Goal: Task Accomplishment & Management: Manage account settings

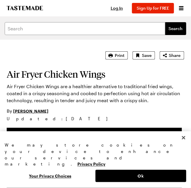
click at [118, 14] on div "Log In Sign Up Log In Sign Up for FREE" at bounding box center [145, 8] width 80 height 16
click at [121, 8] on span "Log In" at bounding box center [117, 8] width 12 height 5
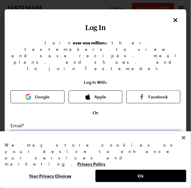
click at [52, 130] on input "email" at bounding box center [96, 136] width 170 height 13
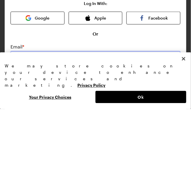
type input "princesslucygwen@gmail.com"
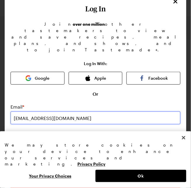
scroll to position [54, 0]
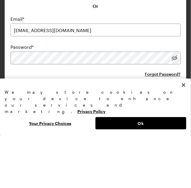
click at [178, 104] on div at bounding box center [174, 110] width 12 height 13
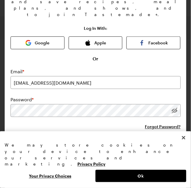
click at [178, 104] on div at bounding box center [174, 110] width 12 height 13
click at [101, 150] on button "Log In" at bounding box center [96, 156] width 170 height 13
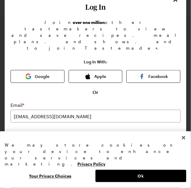
scroll to position [42, 0]
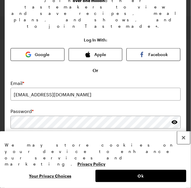
click at [182, 144] on button "Close" at bounding box center [183, 137] width 13 height 13
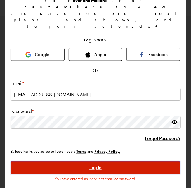
click at [114, 161] on button "Log In" at bounding box center [96, 167] width 170 height 13
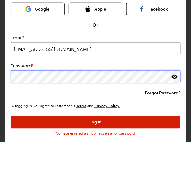
scroll to position [42, 0]
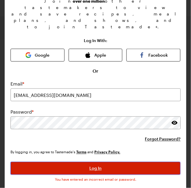
click at [107, 162] on button "Log In" at bounding box center [96, 168] width 170 height 13
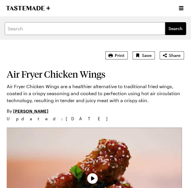
type textarea "x"
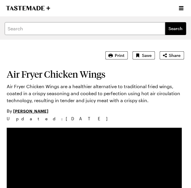
click at [69, 51] on div "Air Fryer Chicken Wings Air Fryer Chicken Wings are a healthier alternative to …" at bounding box center [95, 86] width 177 height 71
click at [170, 82] on section "Air Fryer Chicken Wings Air Fryer Chicken Wings are a healthier alternative to …" at bounding box center [95, 93] width 177 height 57
click at [79, 57] on div "Air Fryer Chicken Wings Air Fryer Chicken Wings are a healthier alternative to …" at bounding box center [95, 86] width 177 height 71
click at [181, 7] on icon "Open menu" at bounding box center [181, 8] width 7 height 7
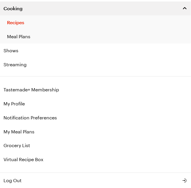
scroll to position [28, 0]
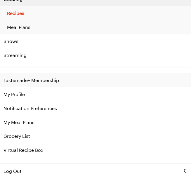
click at [50, 79] on link "Tastemade+ Membership" at bounding box center [95, 80] width 191 height 14
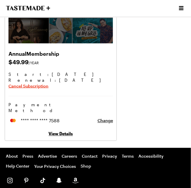
scroll to position [69, 0]
click at [65, 131] on link "View Details" at bounding box center [61, 133] width 24 height 5
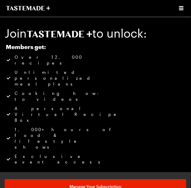
click at [178, 9] on icon "Open menu" at bounding box center [181, 8] width 7 height 7
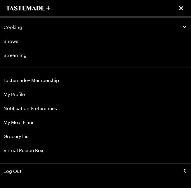
click at [18, 29] on span "Cooking" at bounding box center [13, 27] width 19 height 6
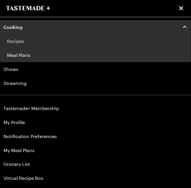
click at [23, 43] on link "Recipes" at bounding box center [95, 41] width 191 height 14
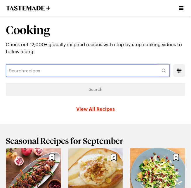
click at [48, 70] on input "text" at bounding box center [88, 70] width 164 height 13
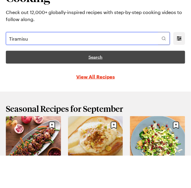
type input "Tiramisu"
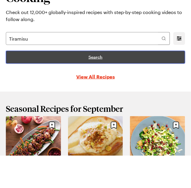
click at [102, 90] on span "Search" at bounding box center [95, 89] width 14 height 6
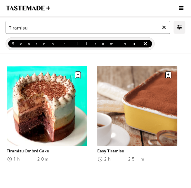
scroll to position [404, 0]
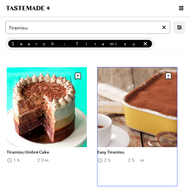
click at [145, 150] on link "Easy Tiramisu" at bounding box center [137, 152] width 80 height 5
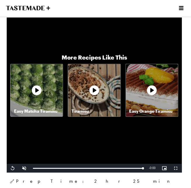
scroll to position [122, 0]
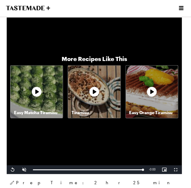
click at [94, 92] on icon at bounding box center [94, 92] width 18 height 18
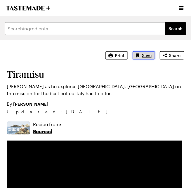
click at [151, 56] on span "Save" at bounding box center [147, 56] width 10 height 6
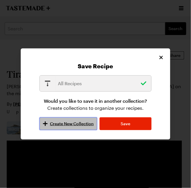
click at [74, 127] on span "Create New Collection" at bounding box center [72, 124] width 44 height 6
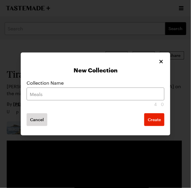
type textarea "x"
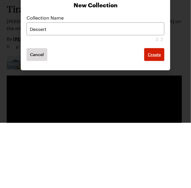
type input "Dessert"
click at [158, 123] on span "Create" at bounding box center [154, 120] width 13 height 6
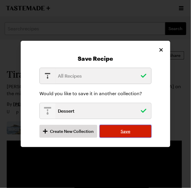
click at [136, 138] on button "Save" at bounding box center [126, 131] width 52 height 13
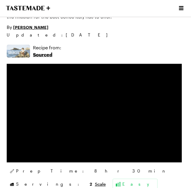
scroll to position [87, 0]
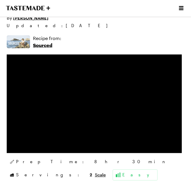
type textarea "x"
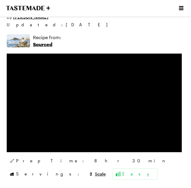
click at [178, 10] on icon "Open menu" at bounding box center [181, 8] width 7 height 7
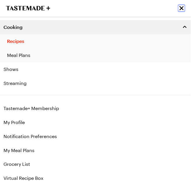
scroll to position [78, 0]
click at [23, 150] on link "My Meal Plans" at bounding box center [95, 150] width 191 height 14
click at [29, 150] on link "My Meal Plans" at bounding box center [95, 150] width 191 height 14
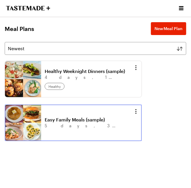
click at [99, 120] on link "Easy Family Meals (sample)" at bounding box center [88, 120] width 87 height 6
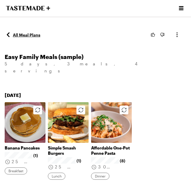
click at [36, 38] on link "All Meal Plans" at bounding box center [23, 34] width 36 height 7
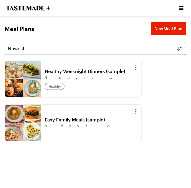
click at [179, 7] on icon "Open menu" at bounding box center [181, 8] width 7 height 7
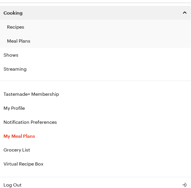
scroll to position [28, 0]
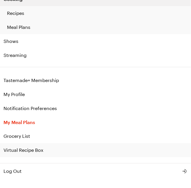
click at [32, 149] on link "Virtual Recipe Box" at bounding box center [95, 150] width 191 height 14
